Goal: Information Seeking & Learning: Learn about a topic

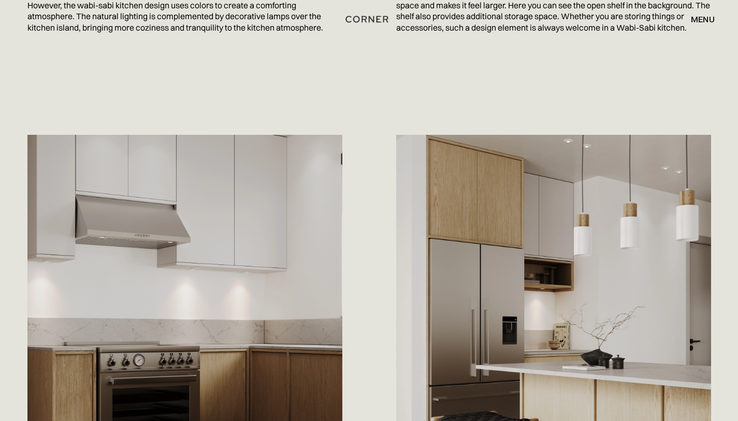
scroll to position [979, 0]
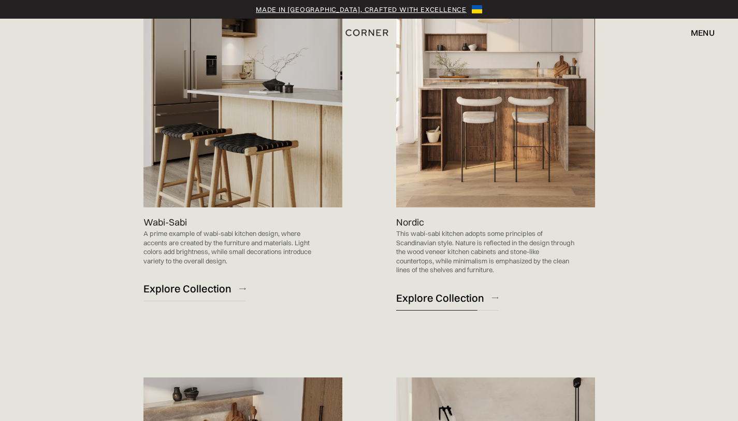
scroll to position [579, 0]
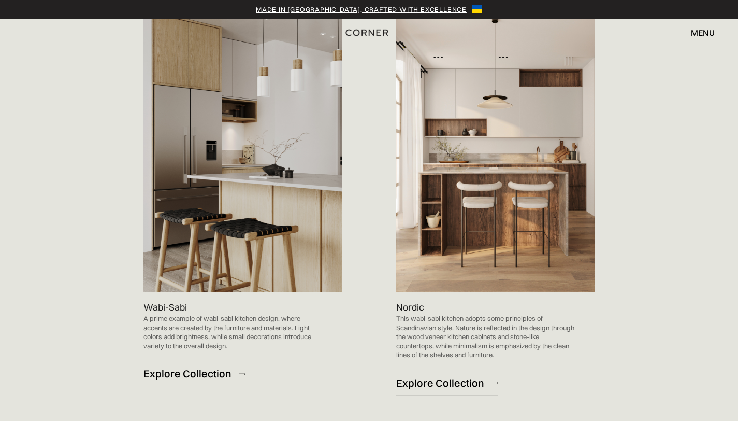
click at [183, 180] on img at bounding box center [243, 151] width 199 height 282
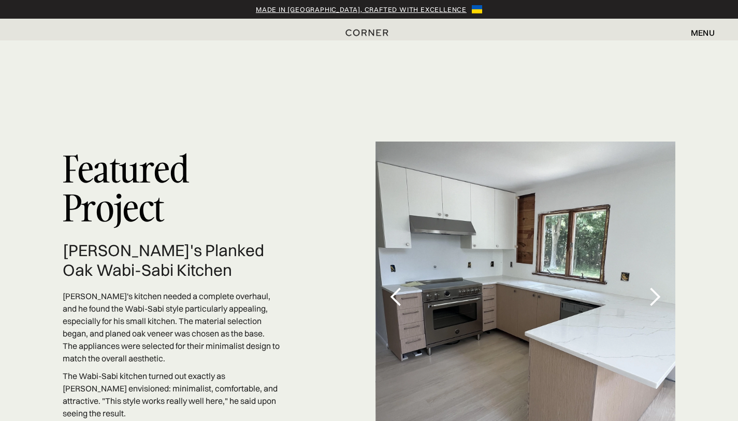
scroll to position [2962, 0]
click at [458, 202] on div "1 of 4" at bounding box center [526, 296] width 301 height 311
click at [655, 286] on div "next slide" at bounding box center [655, 296] width 21 height 21
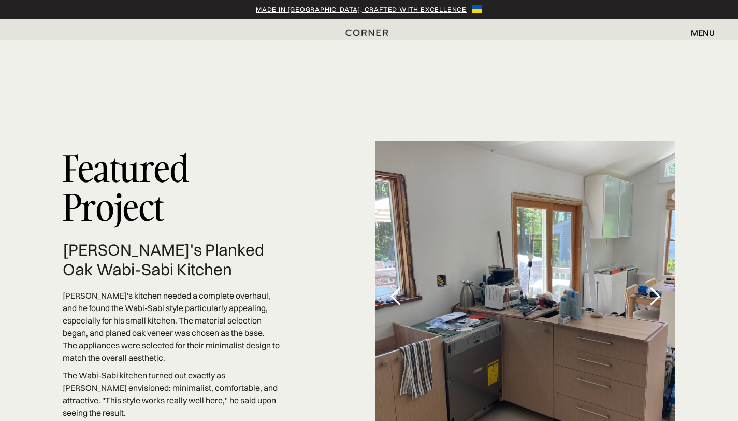
click at [655, 286] on div "next slide" at bounding box center [655, 296] width 21 height 21
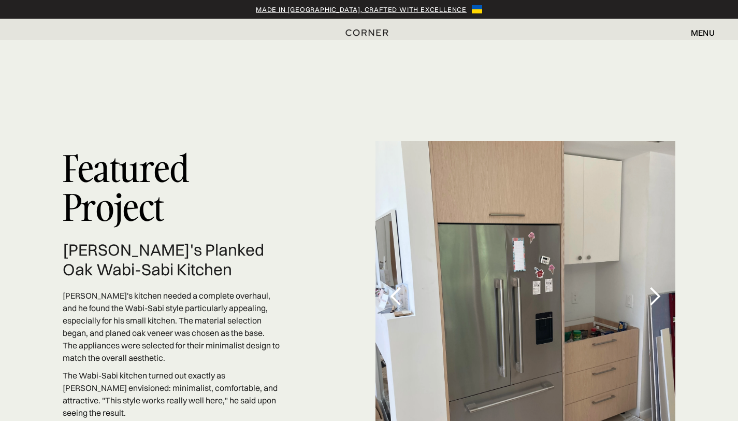
click at [655, 286] on div "next slide" at bounding box center [655, 296] width 21 height 21
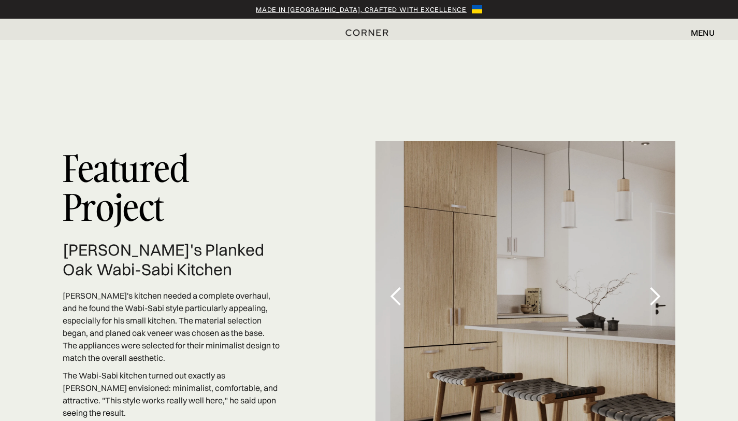
click at [655, 286] on div "next slide" at bounding box center [655, 296] width 21 height 21
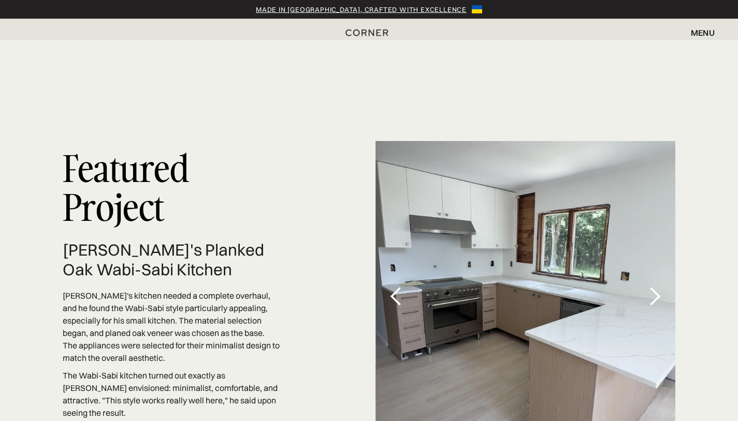
click at [655, 286] on div "next slide" at bounding box center [655, 296] width 21 height 21
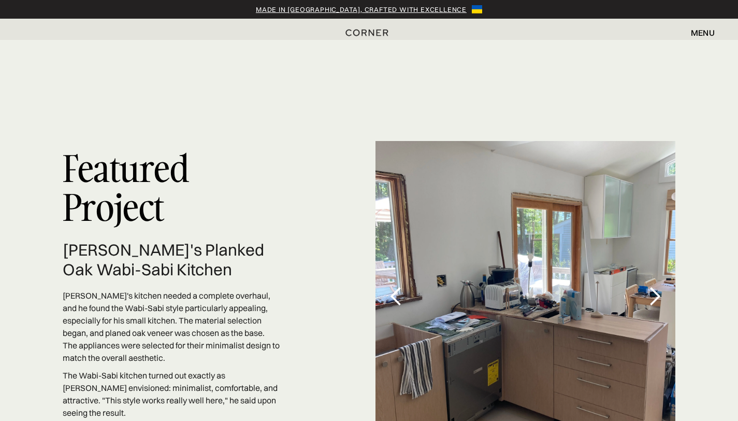
click at [655, 286] on div "next slide" at bounding box center [655, 296] width 21 height 21
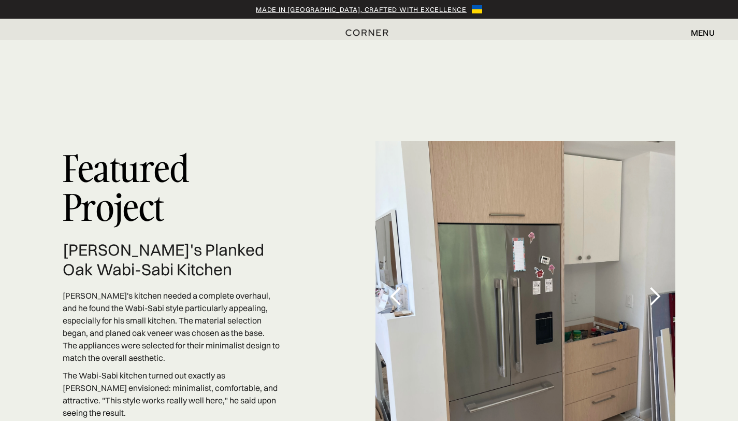
click at [655, 286] on div "next slide" at bounding box center [655, 296] width 21 height 21
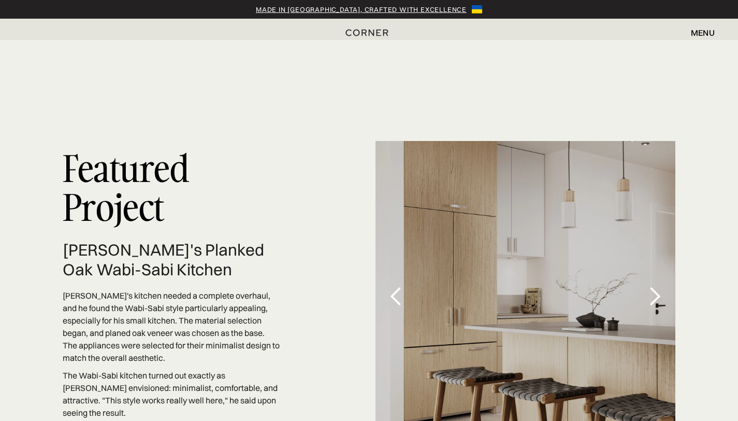
click at [655, 286] on div "next slide" at bounding box center [655, 296] width 21 height 21
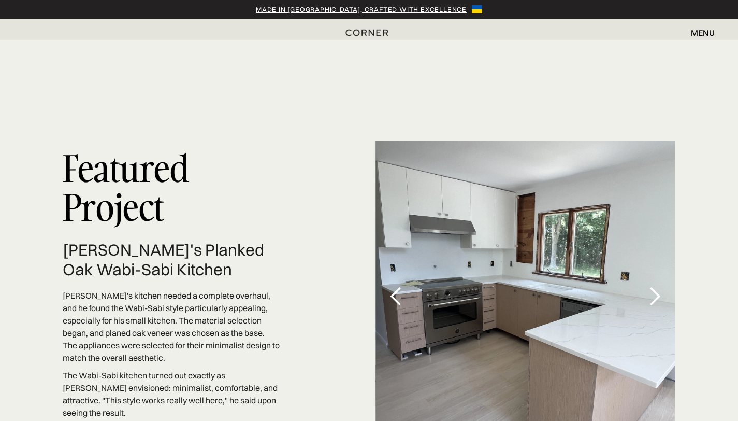
drag, startPoint x: 746, startPoint y: 142, endPoint x: 746, endPoint y: 217, distance: 74.1
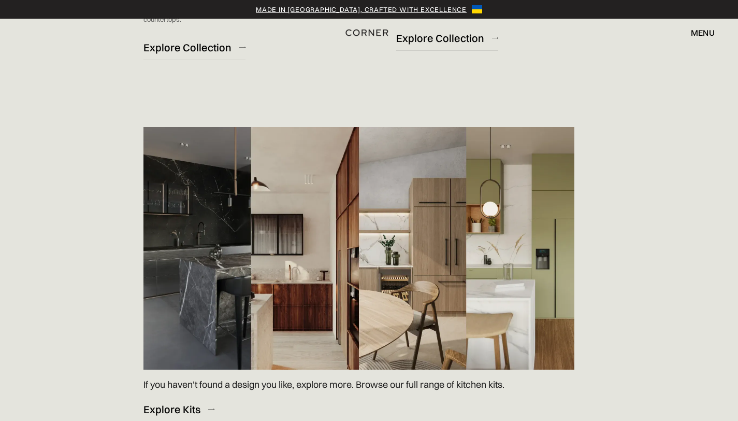
scroll to position [1375, 0]
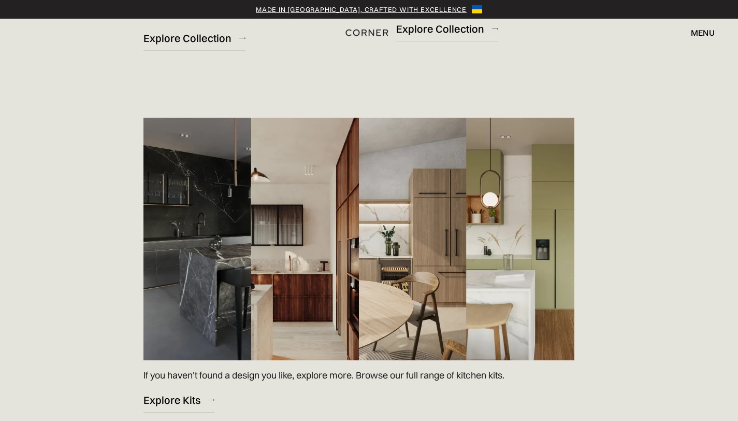
click at [498, 243] on img at bounding box center [359, 239] width 431 height 242
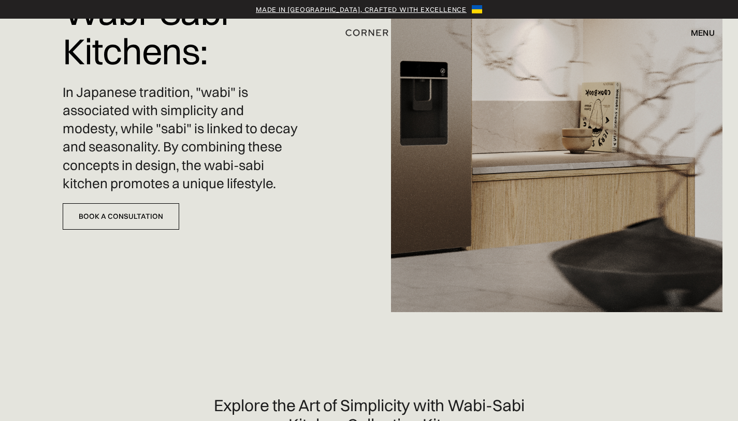
scroll to position [0, 0]
